Goal: Find contact information: Find contact information

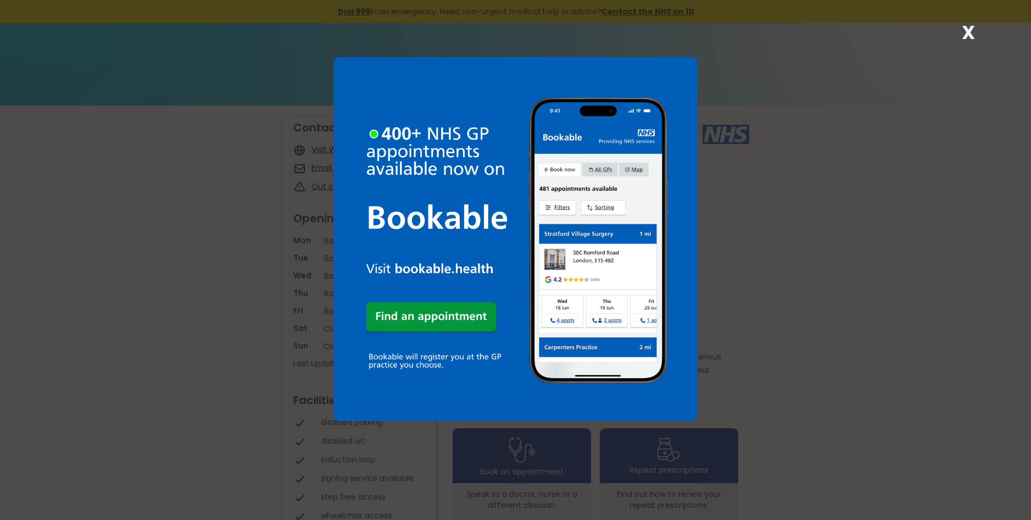
click at [967, 30] on strong "X" at bounding box center [968, 32] width 13 height 26
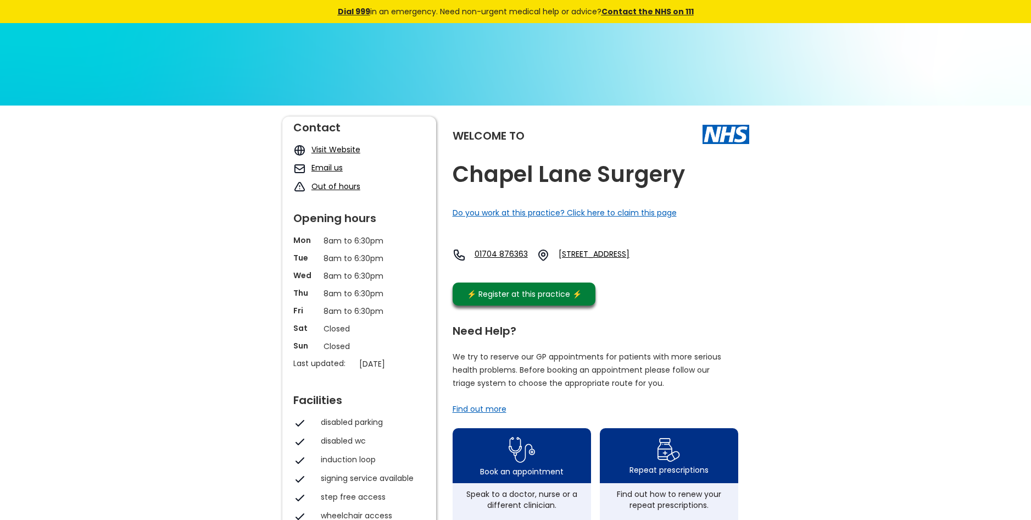
scroll to position [220, 0]
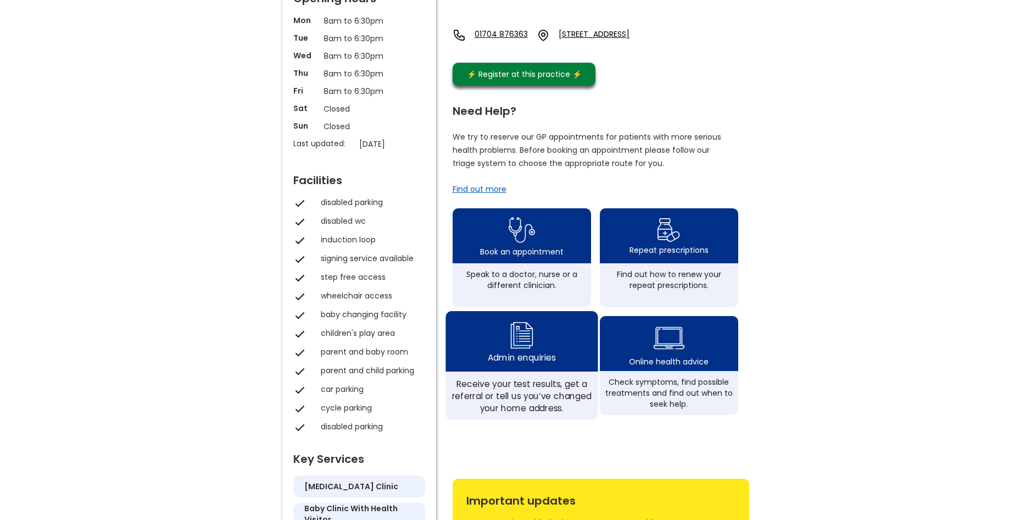
click at [517, 371] on div "Admin enquiries" at bounding box center [521, 341] width 152 height 60
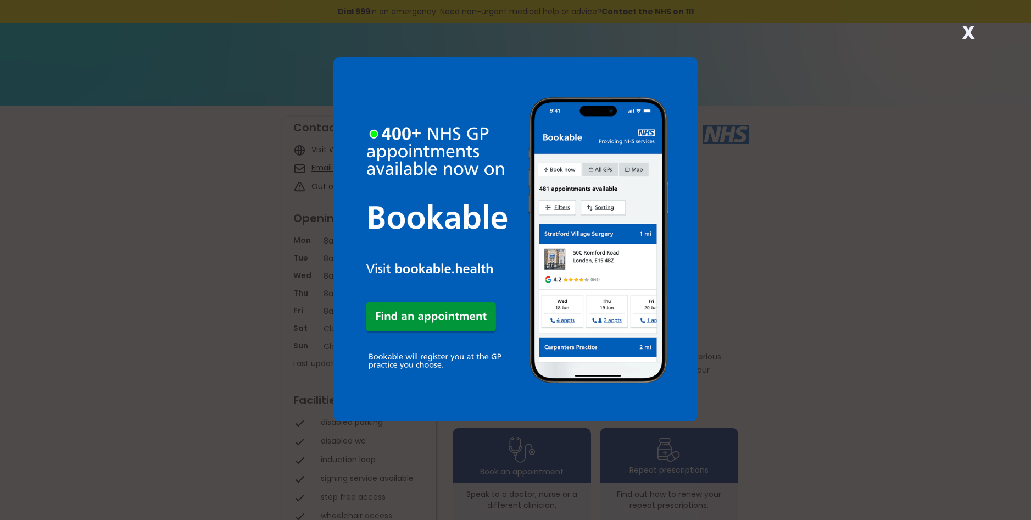
click at [969, 26] on strong "X" at bounding box center [968, 32] width 13 height 26
click at [972, 31] on strong "X" at bounding box center [968, 32] width 13 height 26
